Goal: Task Accomplishment & Management: Use online tool/utility

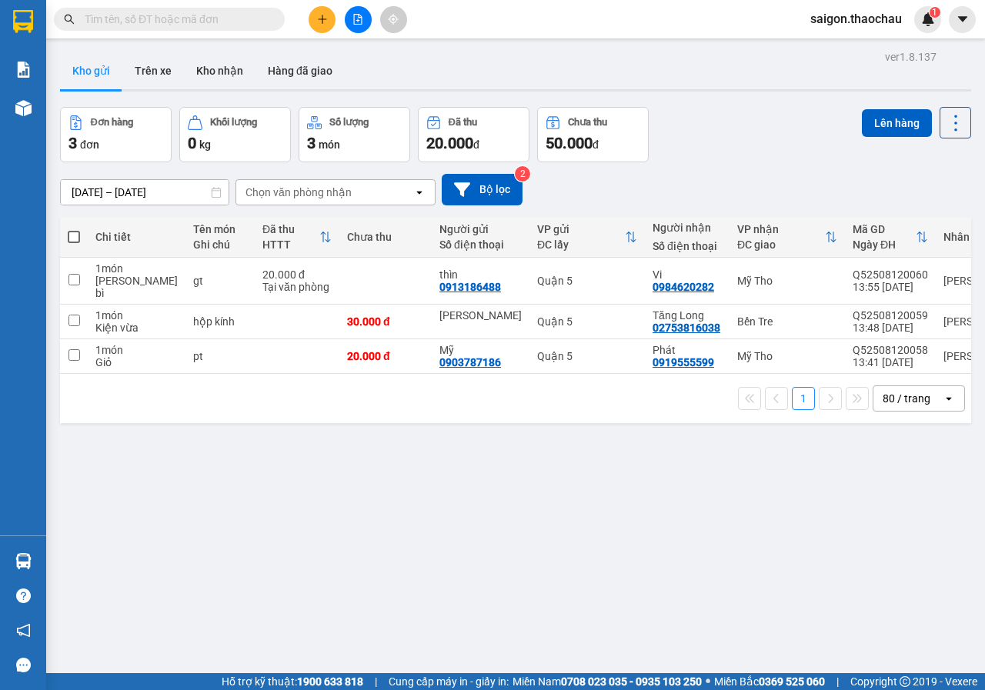
click at [70, 237] on span at bounding box center [74, 237] width 12 height 12
click at [74, 229] on input "checkbox" at bounding box center [74, 229] width 0 height 0
checkbox input "true"
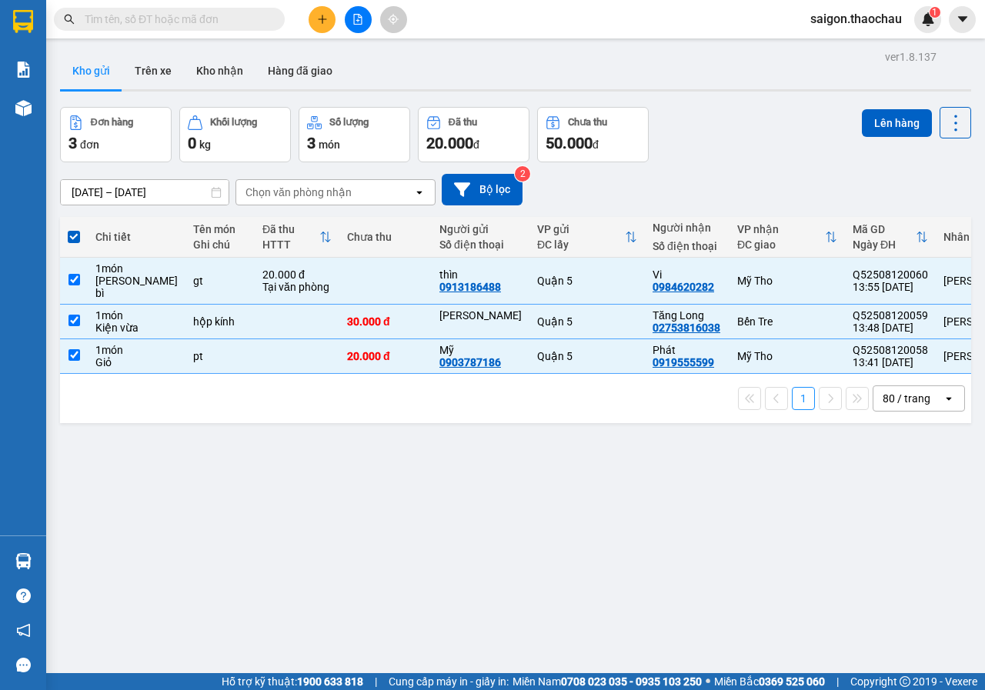
click at [874, 137] on div "Lên hàng" at bounding box center [915, 134] width 109 height 55
click at [877, 123] on button "Lên hàng" at bounding box center [896, 123] width 70 height 28
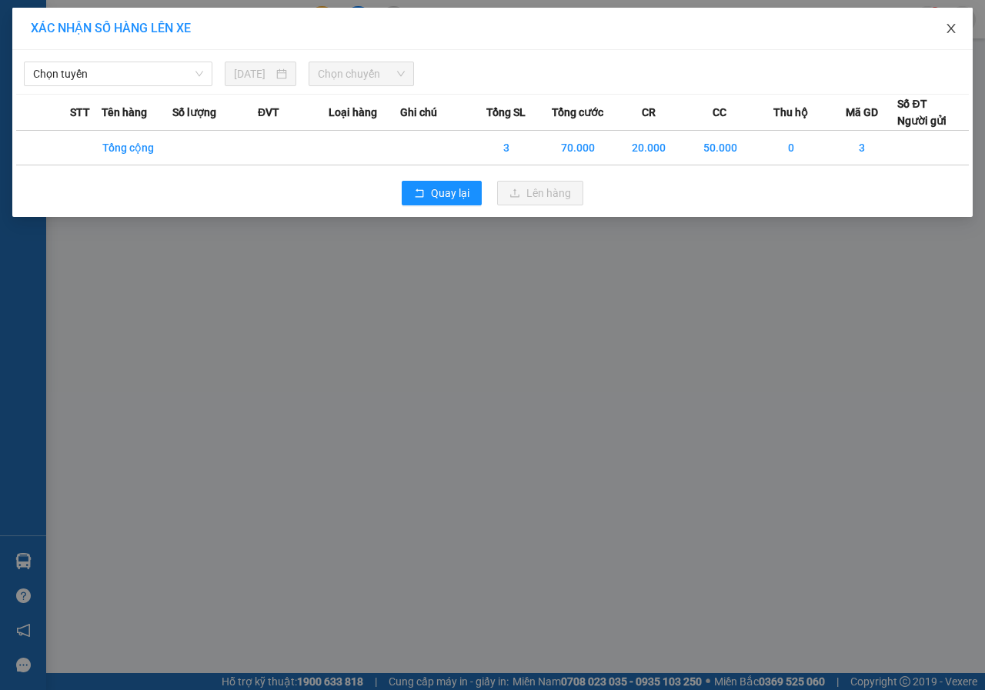
click at [950, 32] on icon "close" at bounding box center [951, 28] width 12 height 12
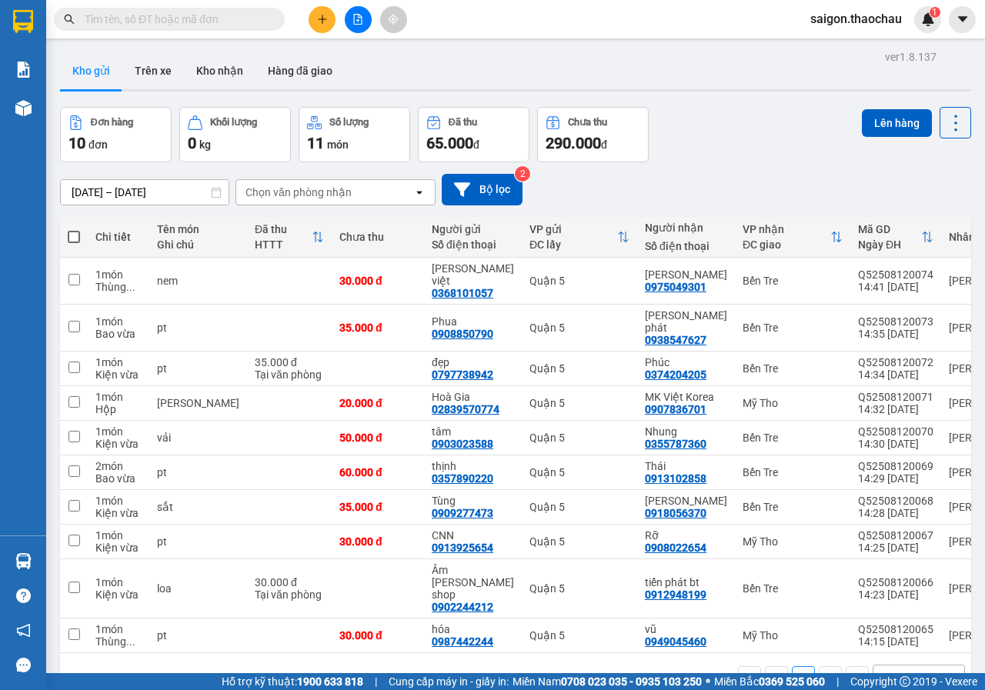
click at [75, 236] on span at bounding box center [74, 237] width 12 height 12
click at [74, 229] on input "checkbox" at bounding box center [74, 229] width 0 height 0
checkbox input "true"
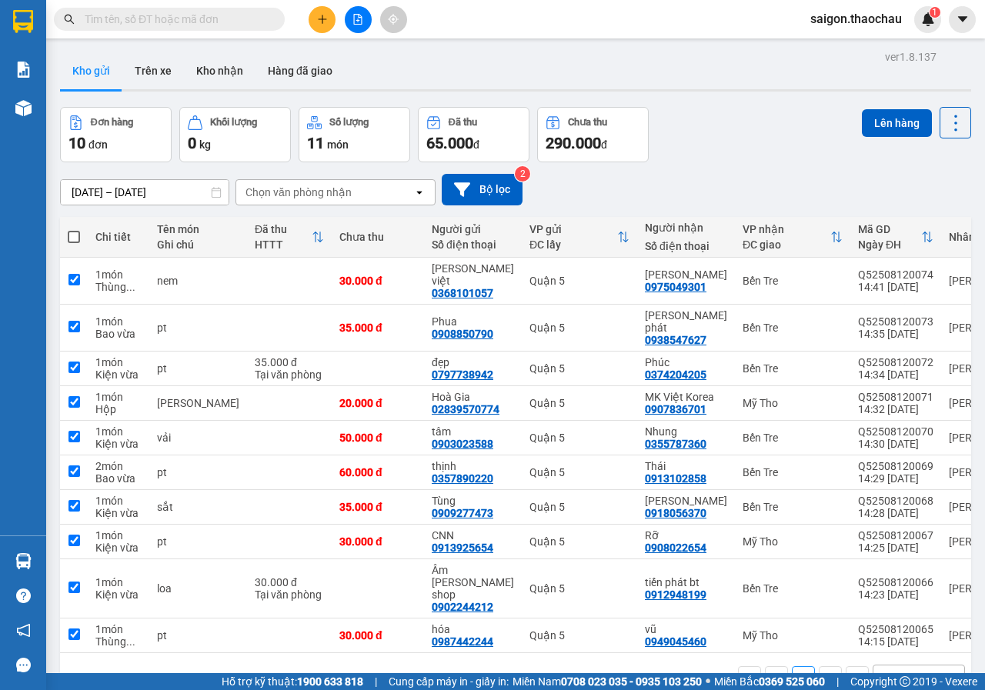
checkbox input "true"
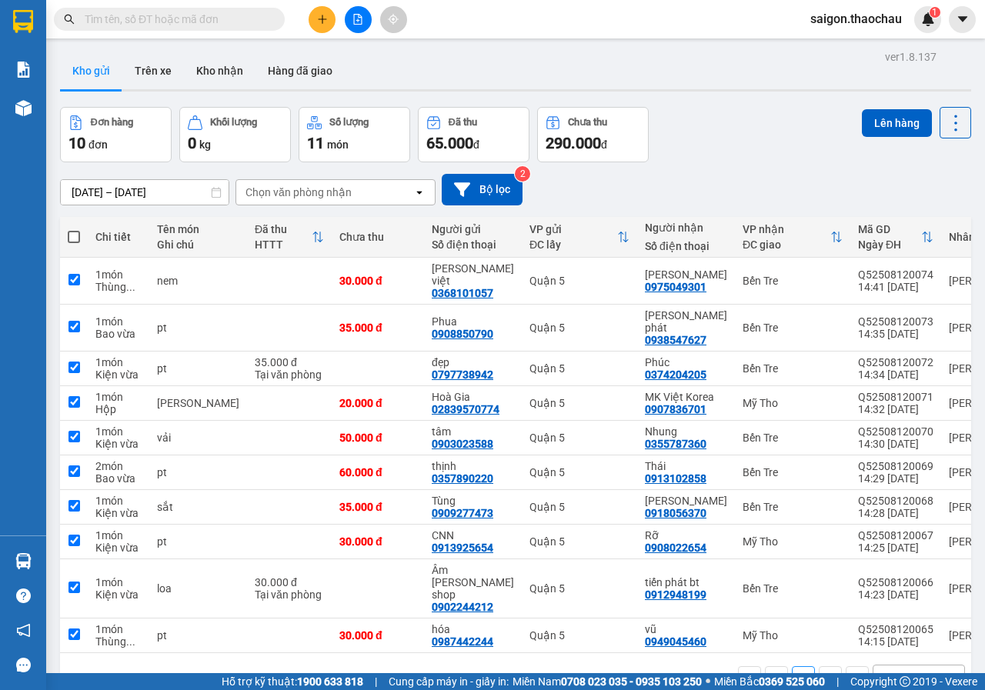
checkbox input "true"
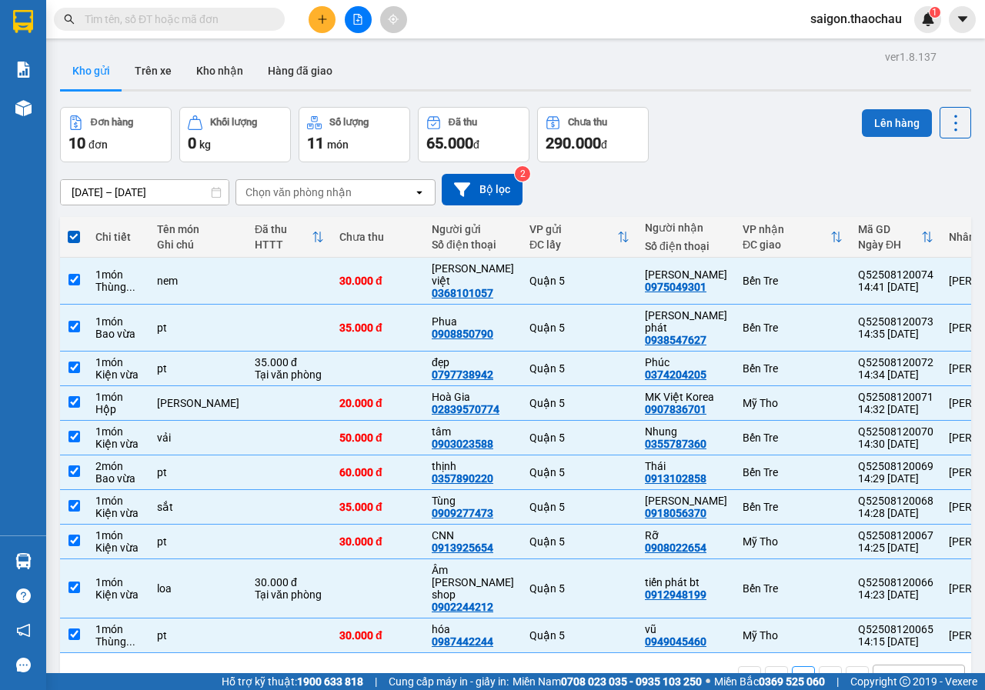
click at [891, 124] on button "Lên hàng" at bounding box center [896, 123] width 70 height 28
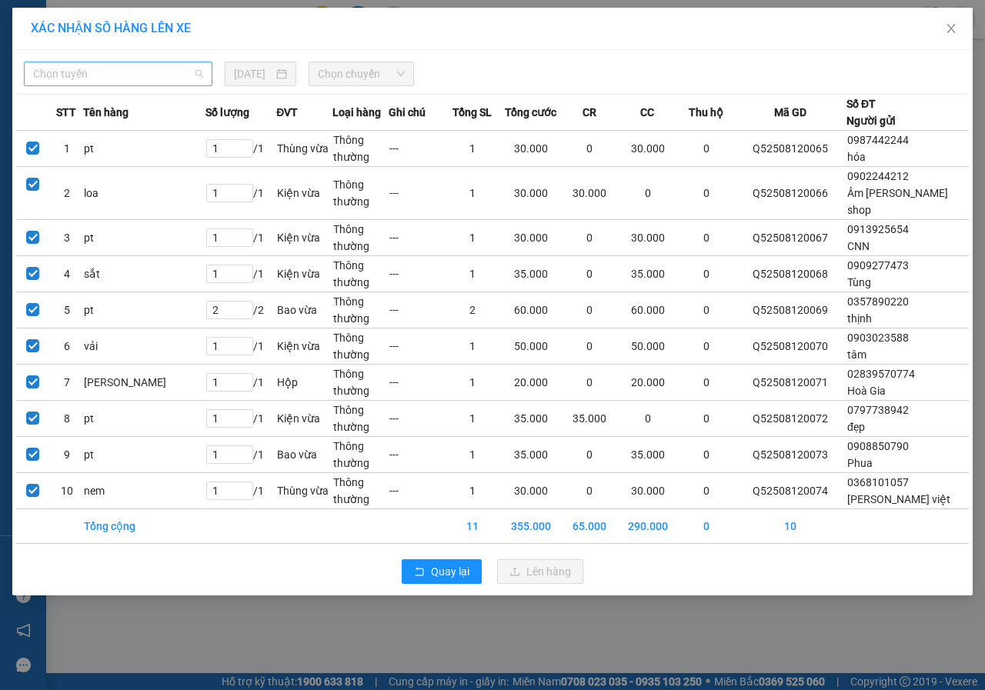
click at [78, 70] on span "Chọn tuyến" at bounding box center [118, 73] width 170 height 23
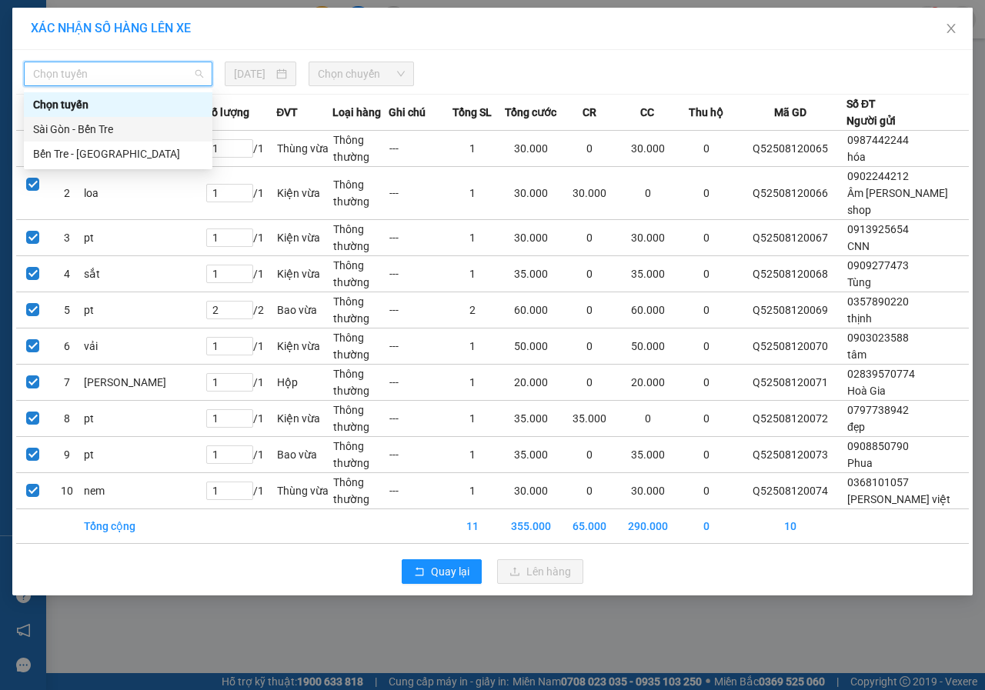
click at [72, 126] on div "Sài Gòn - Bến Tre" at bounding box center [118, 129] width 170 height 17
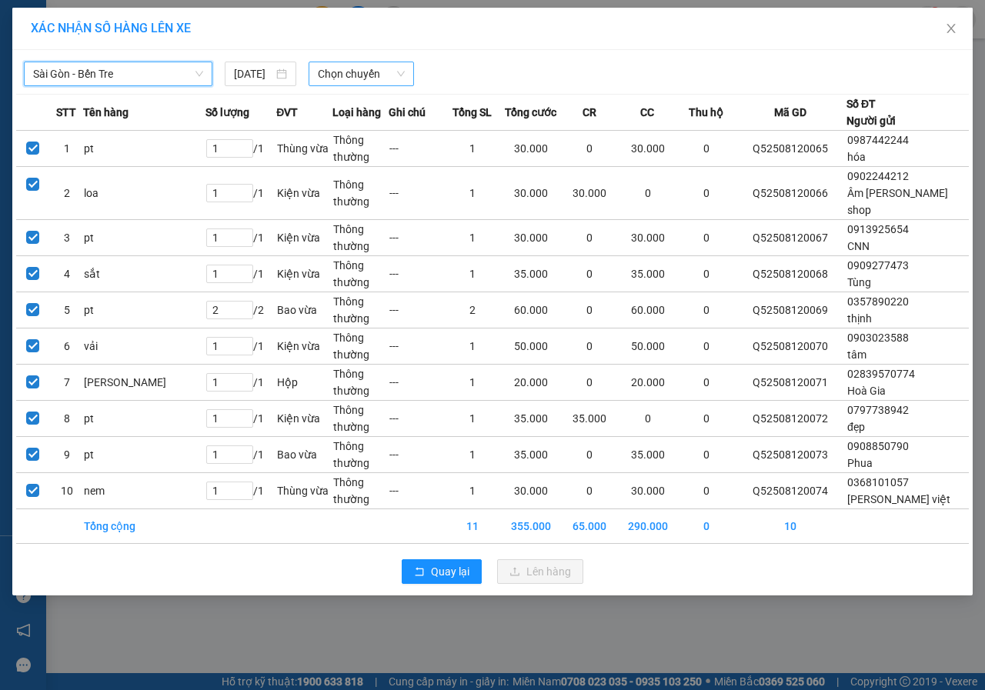
click at [324, 75] on span "Chọn chuyến" at bounding box center [361, 73] width 86 height 23
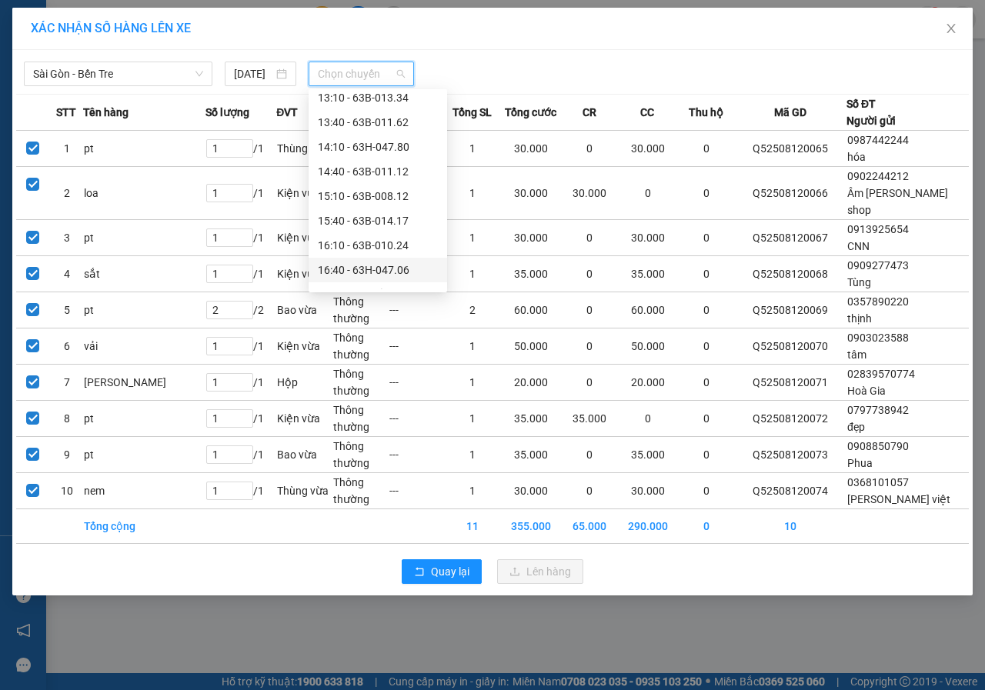
scroll to position [462, 0]
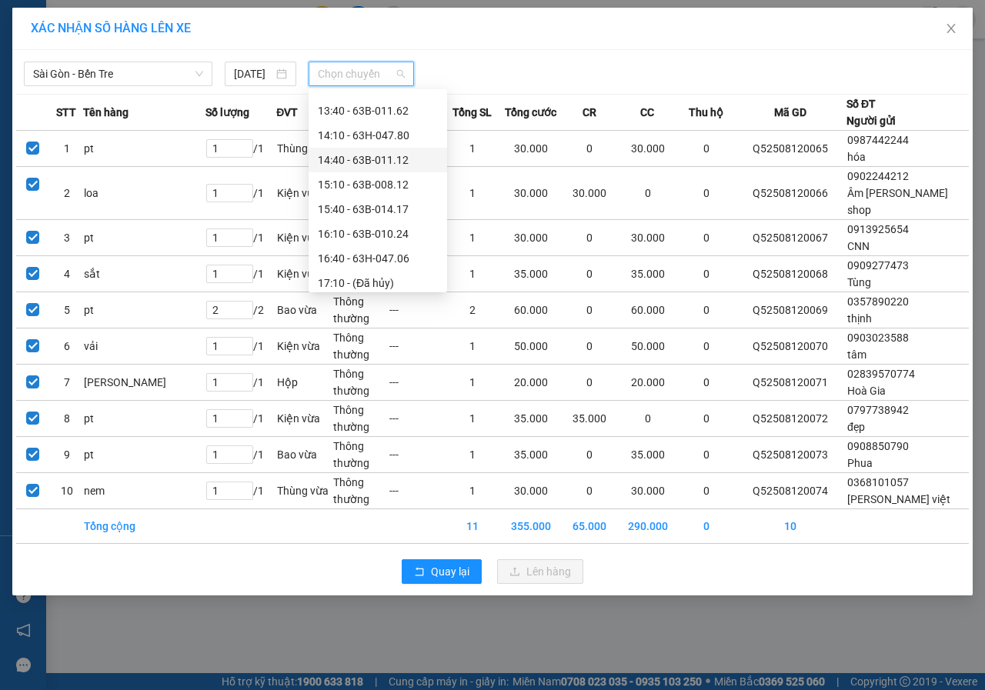
click at [352, 156] on div "14:40 - 63B-011.12" at bounding box center [378, 160] width 120 height 17
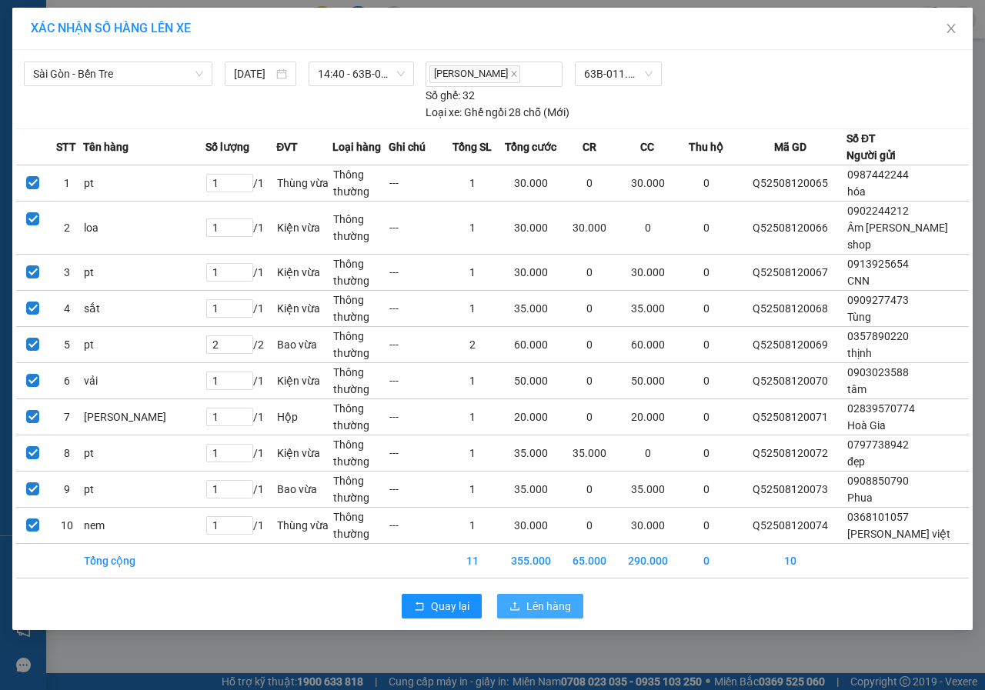
click at [535, 598] on span "Lên hàng" at bounding box center [548, 606] width 45 height 17
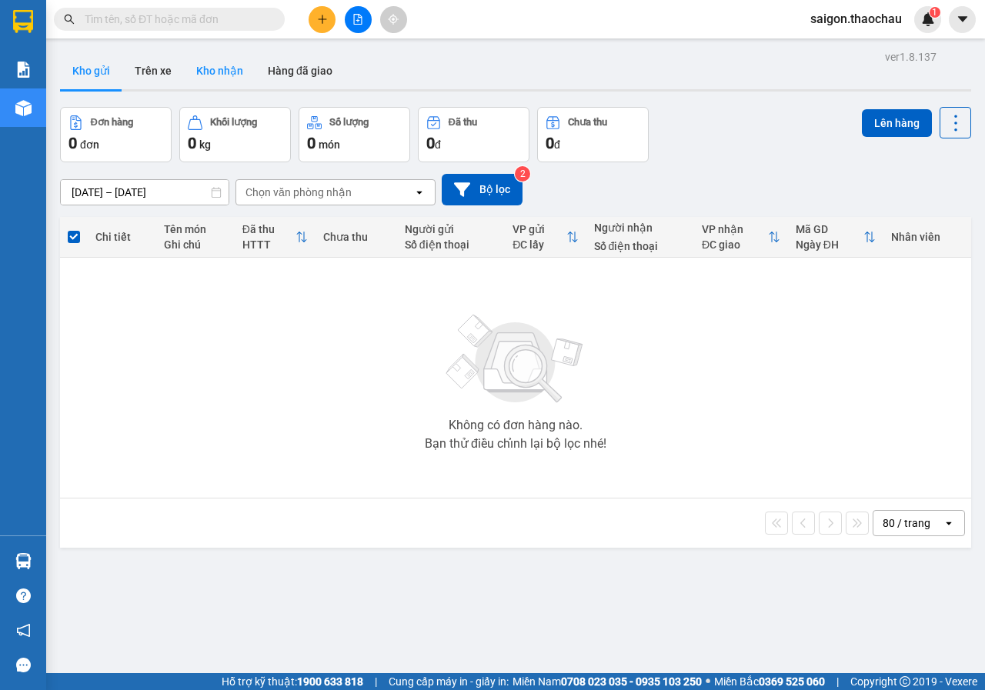
click at [218, 73] on button "Kho nhận" at bounding box center [220, 70] width 72 height 37
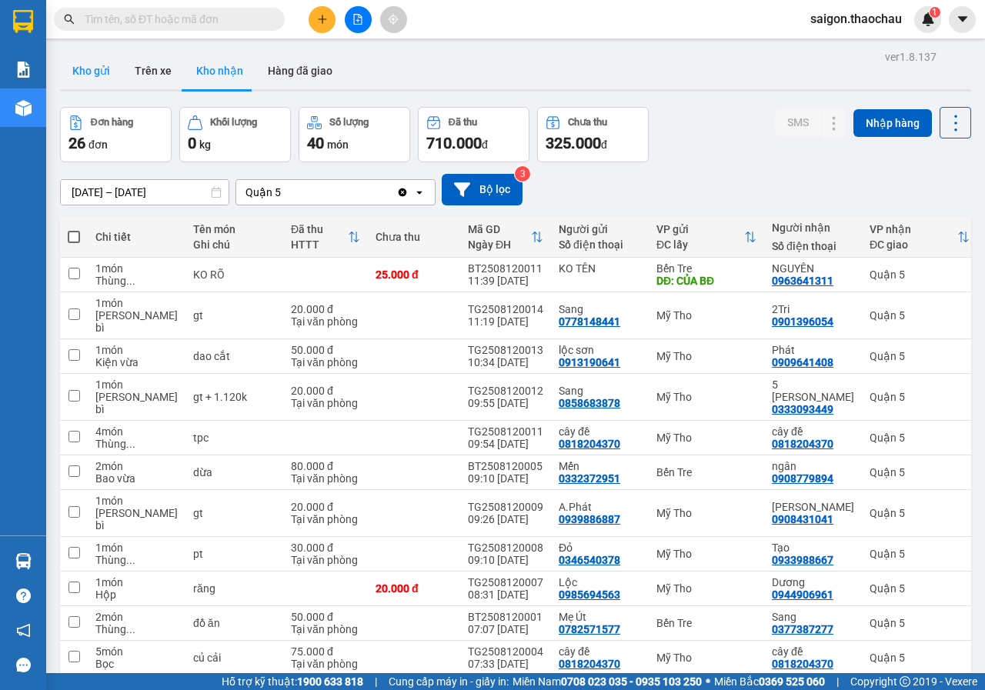
click at [105, 71] on button "Kho gửi" at bounding box center [91, 70] width 62 height 37
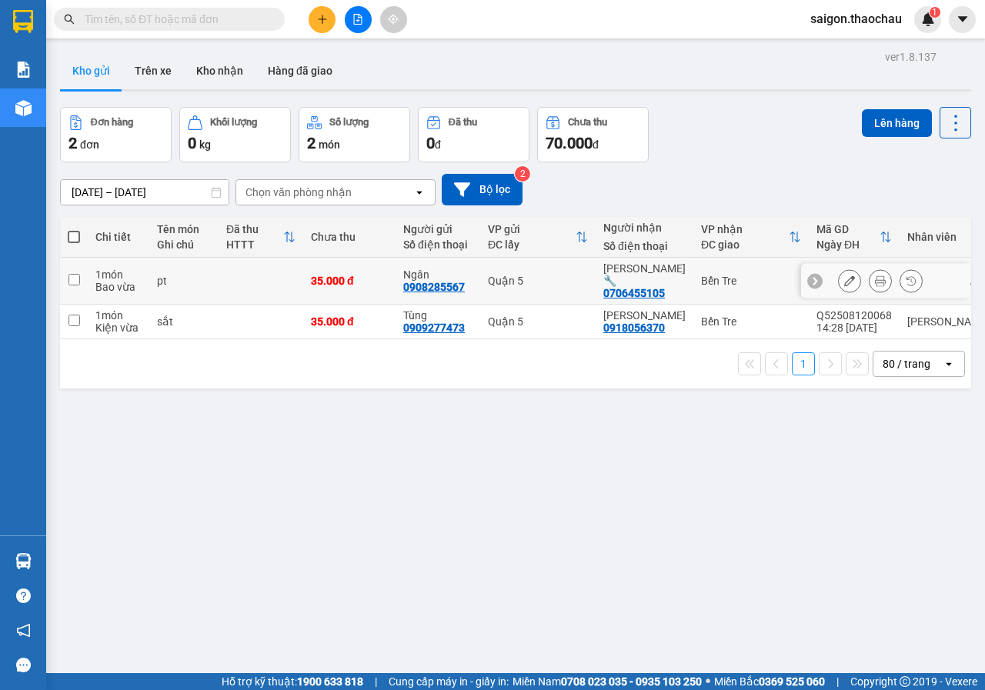
click at [875, 275] on icon at bounding box center [880, 280] width 11 height 11
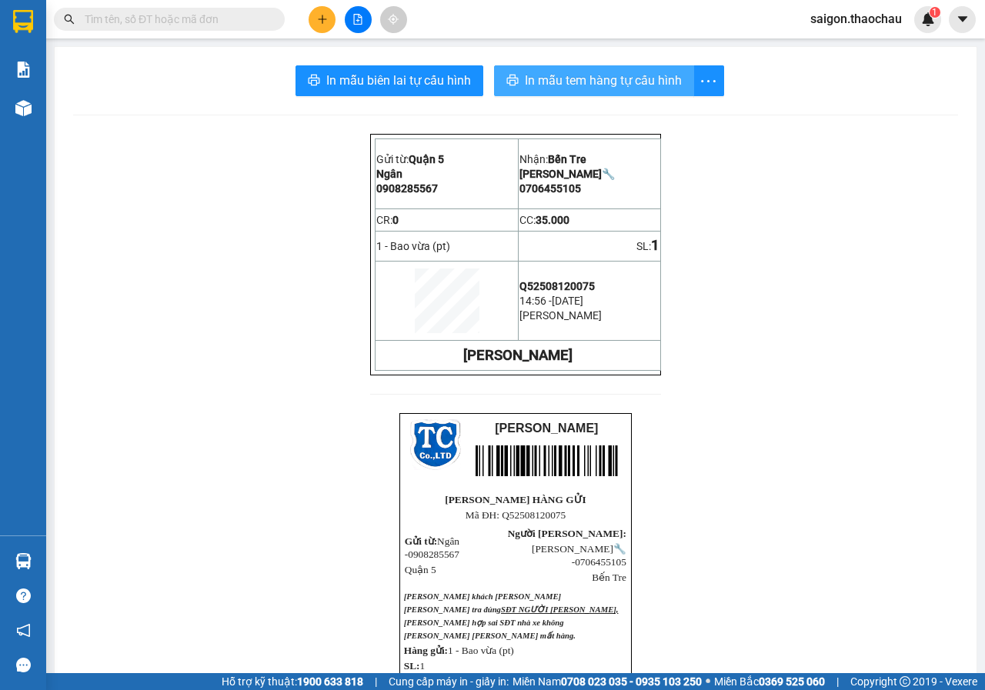
click at [604, 88] on span "In mẫu tem hàng tự cấu hình" at bounding box center [603, 80] width 157 height 19
